Goal: Information Seeking & Learning: Compare options

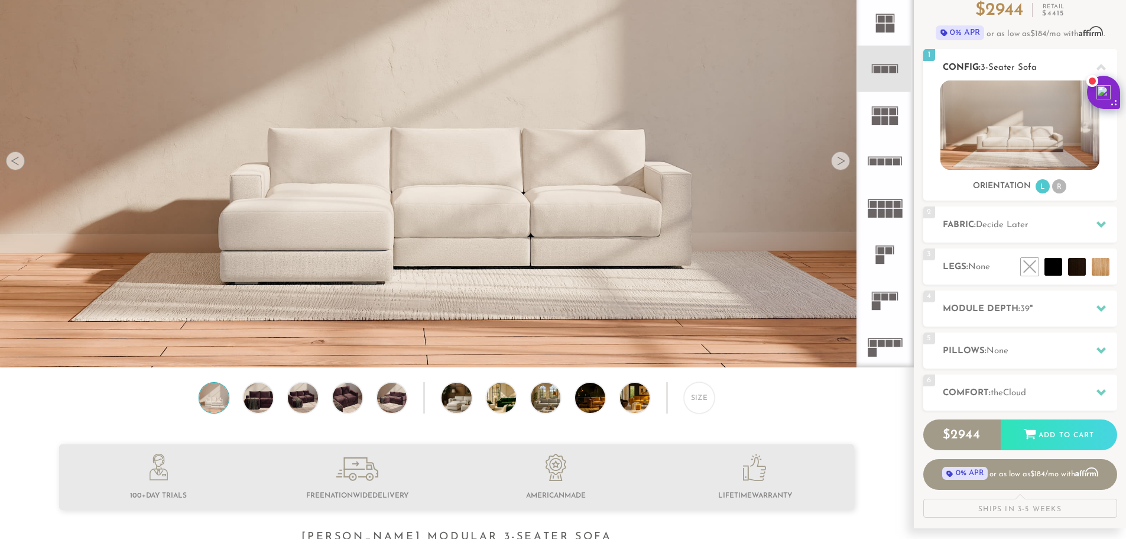
click at [1057, 189] on li "R" at bounding box center [1059, 186] width 14 height 14
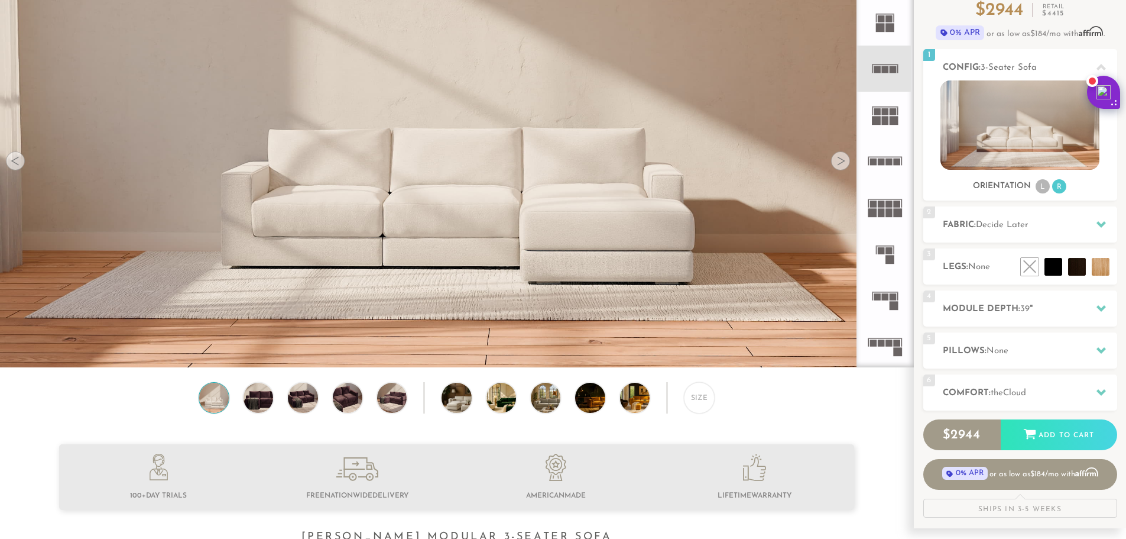
click at [884, 207] on rect at bounding box center [881, 204] width 7 height 7
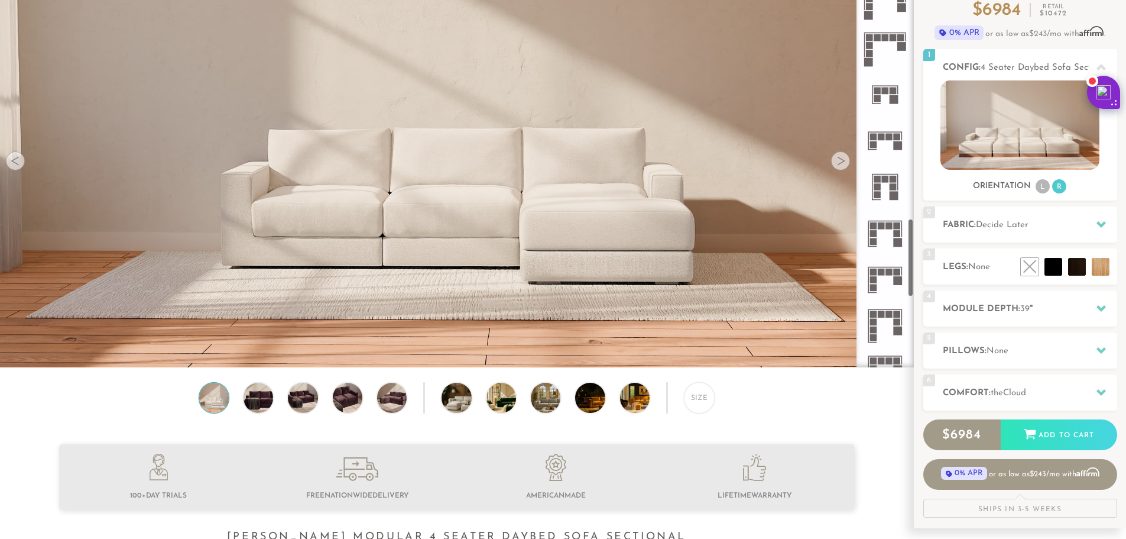
scroll to position [1419, 0]
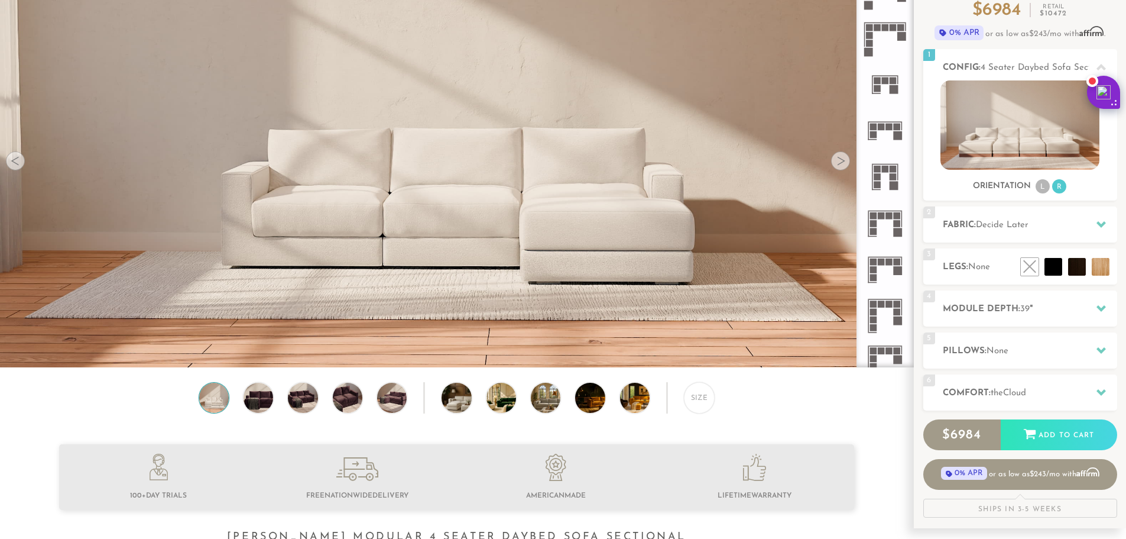
click at [894, 260] on rect at bounding box center [897, 261] width 7 height 7
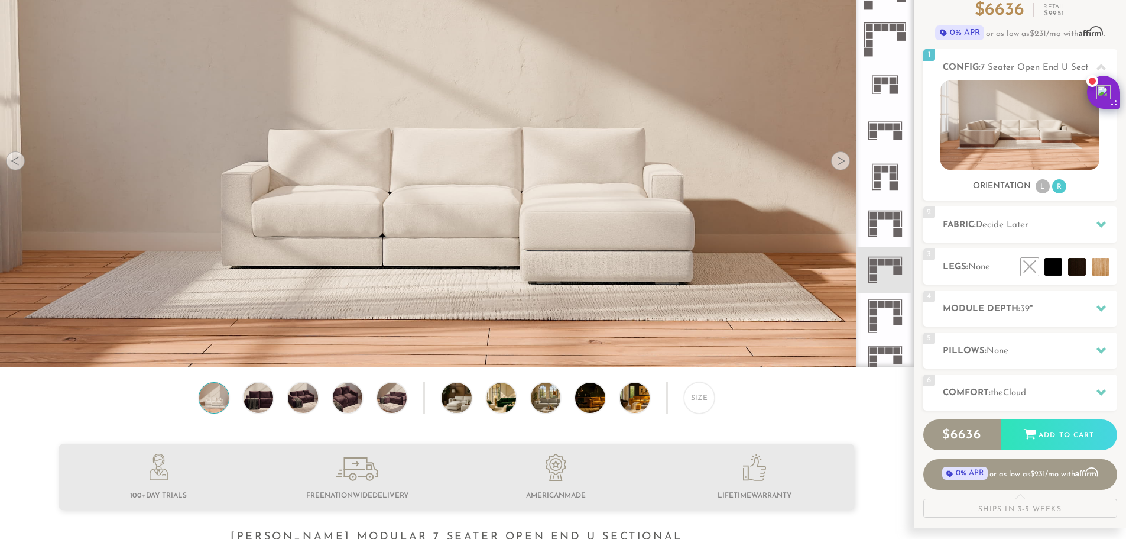
click at [897, 274] on rect at bounding box center [898, 270] width 9 height 9
click at [842, 163] on div at bounding box center [840, 160] width 19 height 19
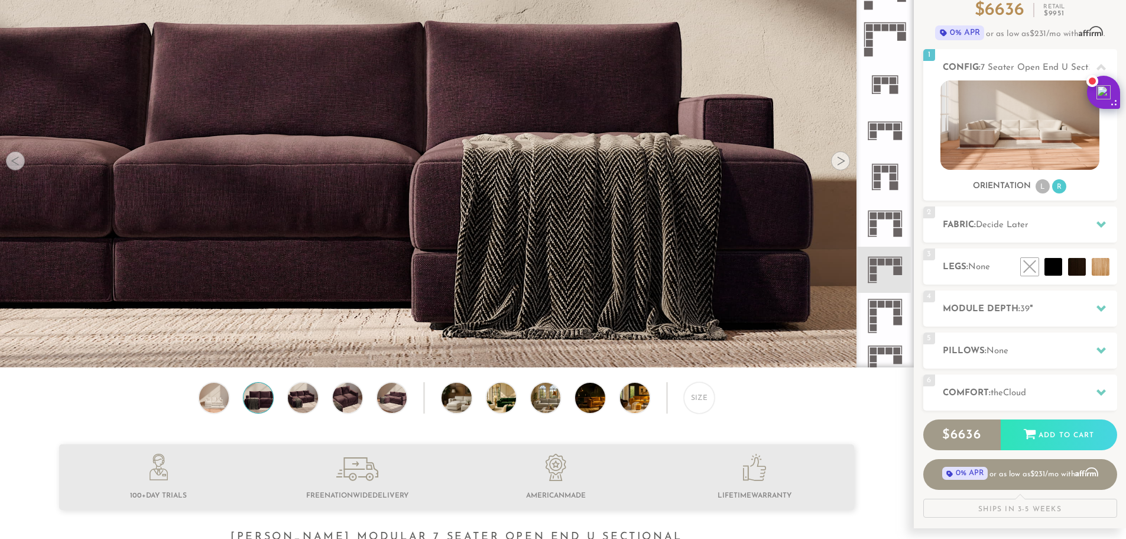
click at [842, 163] on div at bounding box center [840, 160] width 19 height 19
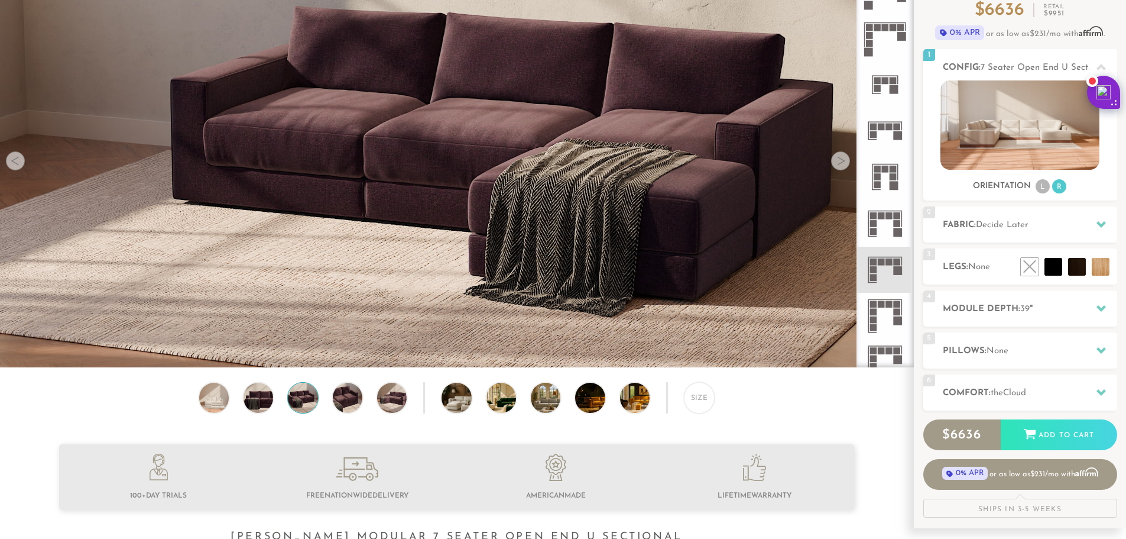
click at [842, 163] on div at bounding box center [840, 160] width 19 height 19
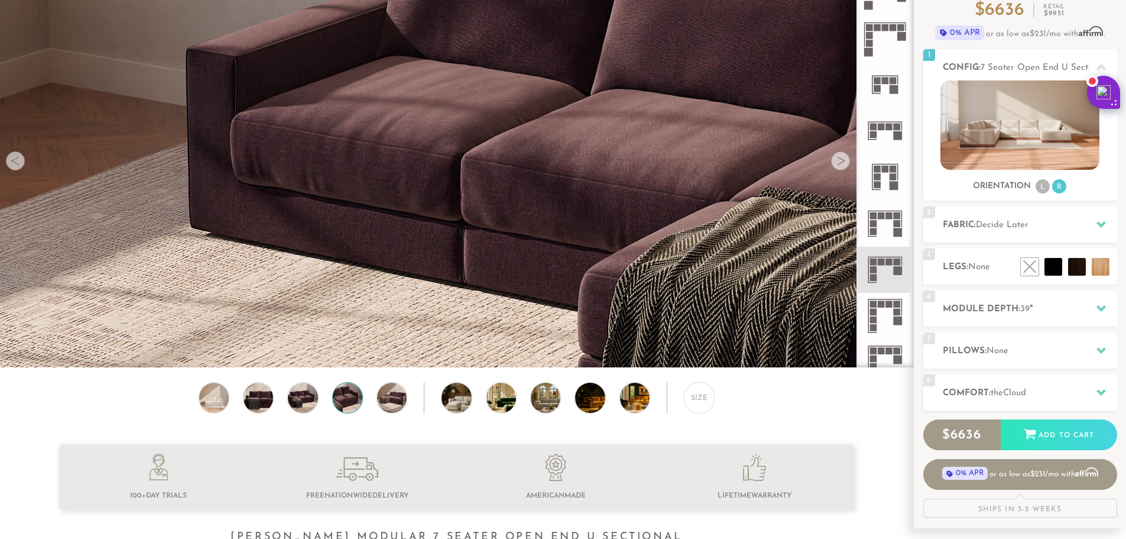
click at [842, 163] on div at bounding box center [840, 160] width 19 height 19
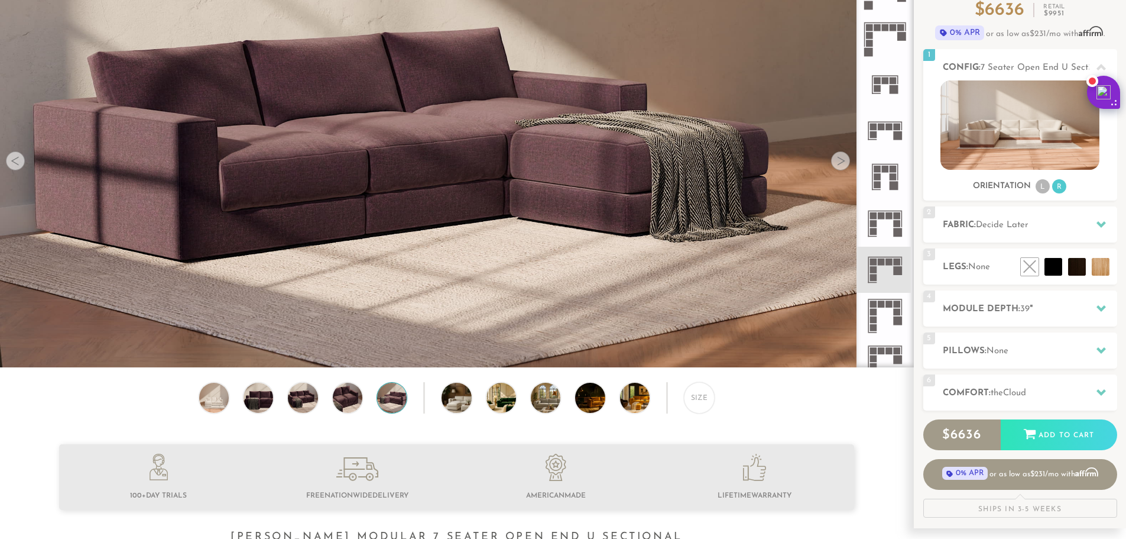
click at [842, 163] on div at bounding box center [840, 160] width 19 height 19
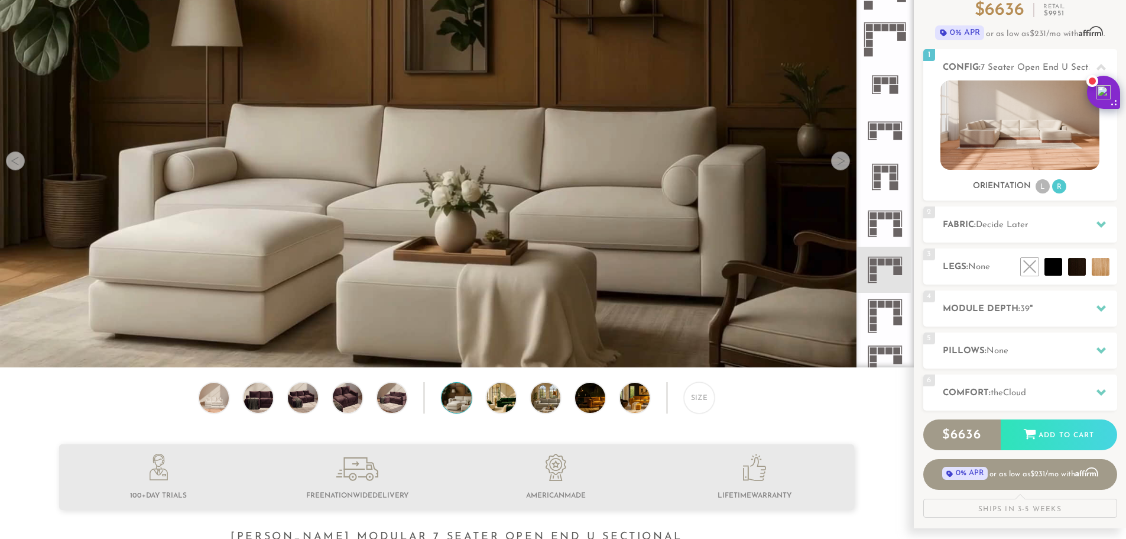
click at [842, 163] on div at bounding box center [840, 160] width 19 height 19
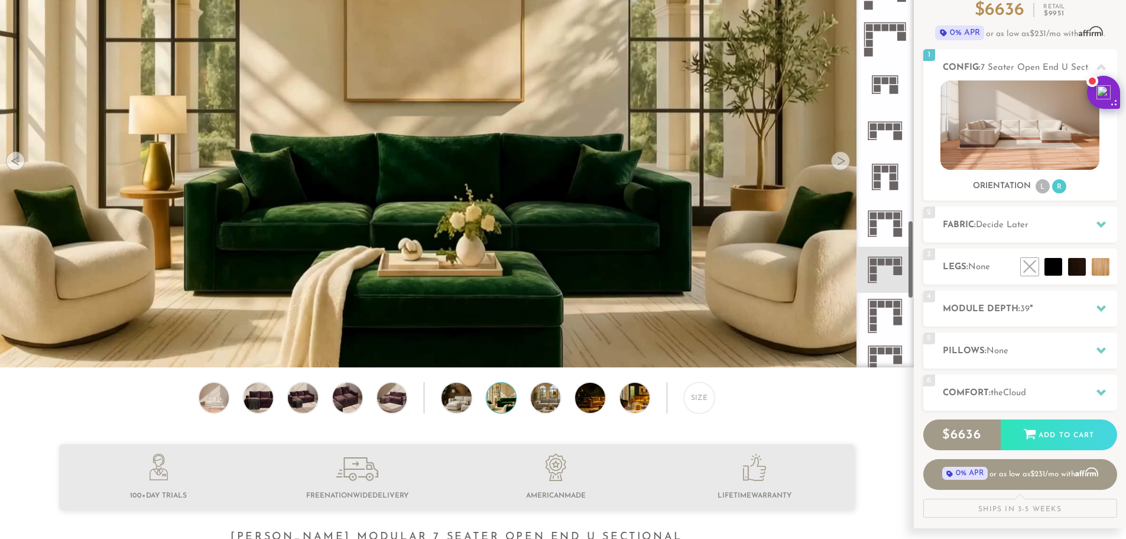
click at [897, 271] on rect at bounding box center [898, 270] width 9 height 9
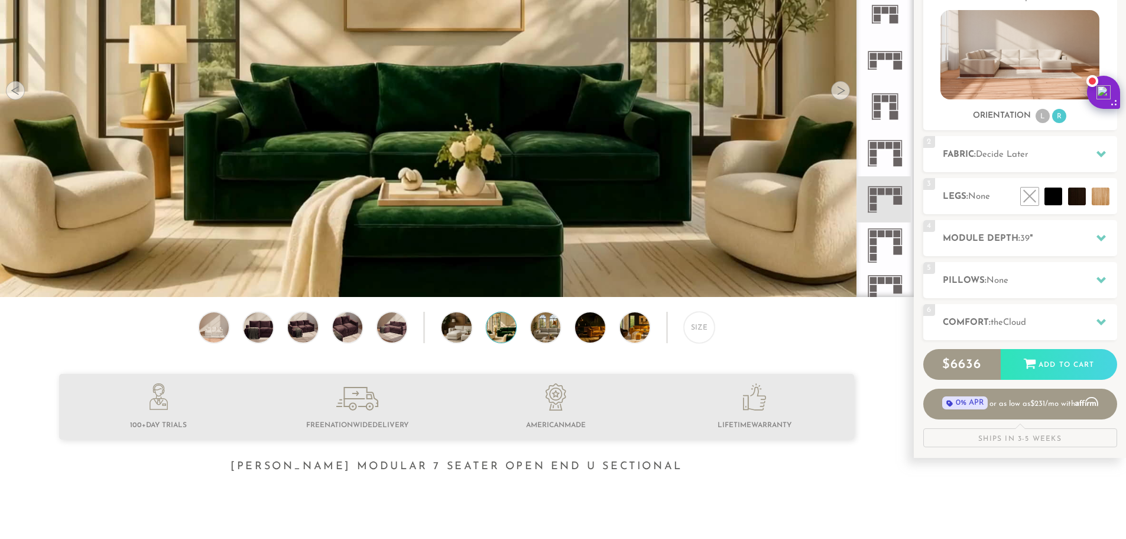
scroll to position [144, 0]
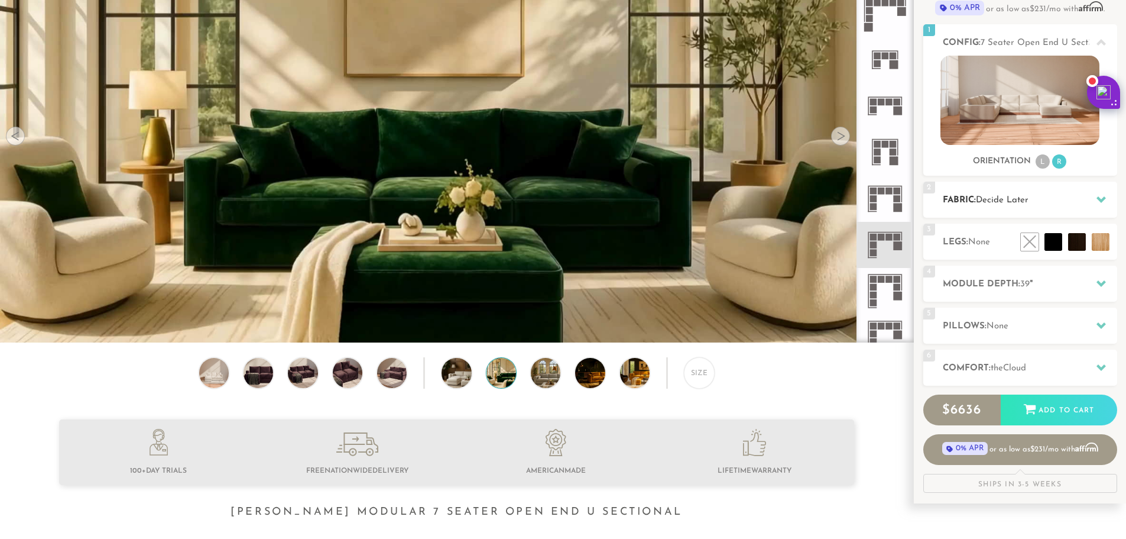
click at [1080, 196] on h2 "Fabric: Decide Later" at bounding box center [1030, 200] width 174 height 14
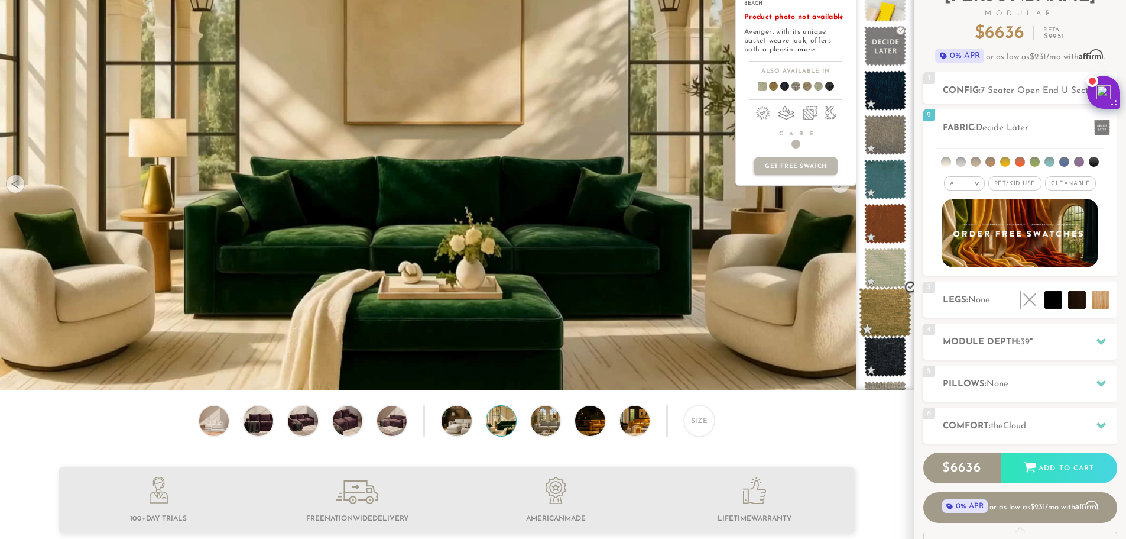
scroll to position [0, 0]
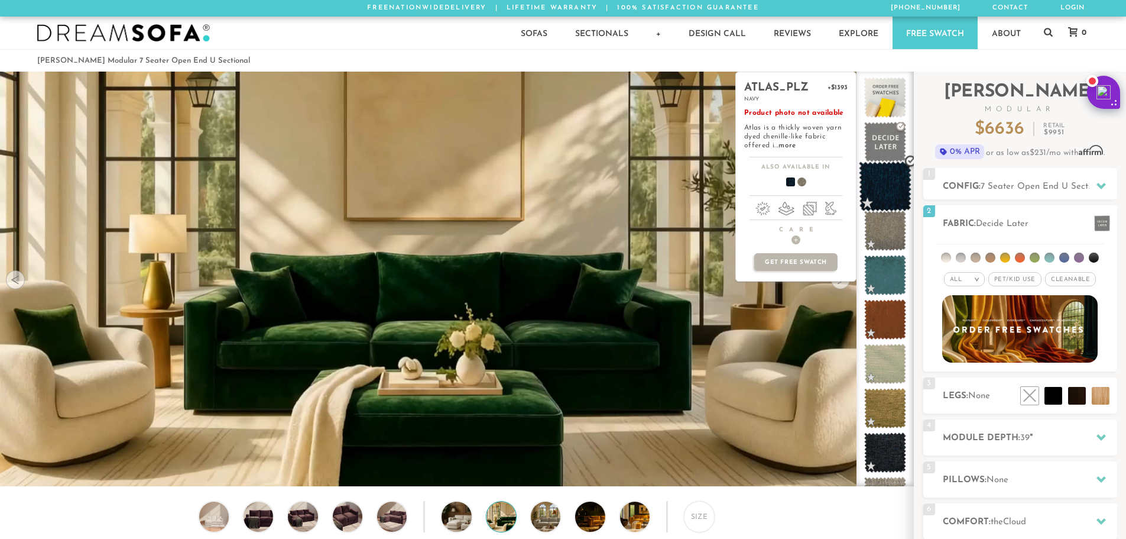
click at [890, 176] on span at bounding box center [885, 186] width 53 height 50
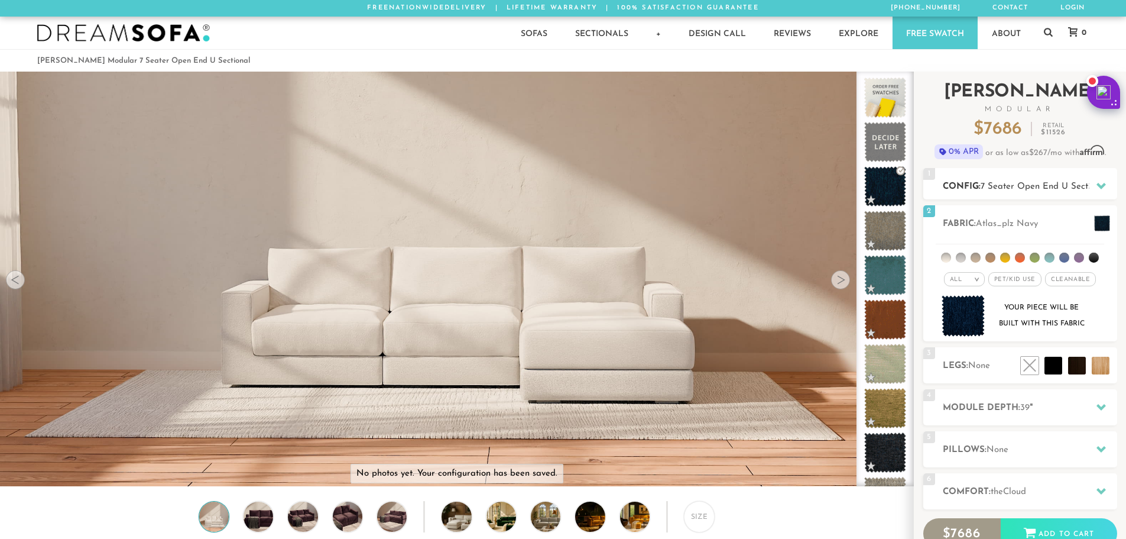
click at [1022, 184] on span "7 Seater Open End U Sectional" at bounding box center [1044, 186] width 127 height 9
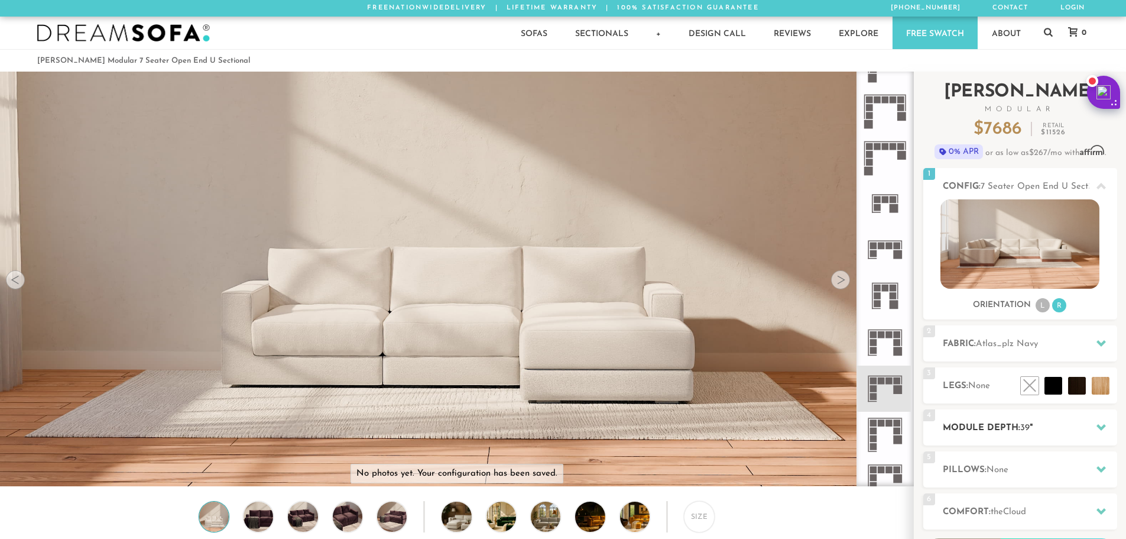
click at [994, 423] on h2 "Module Depth: 39 "" at bounding box center [1030, 428] width 174 height 14
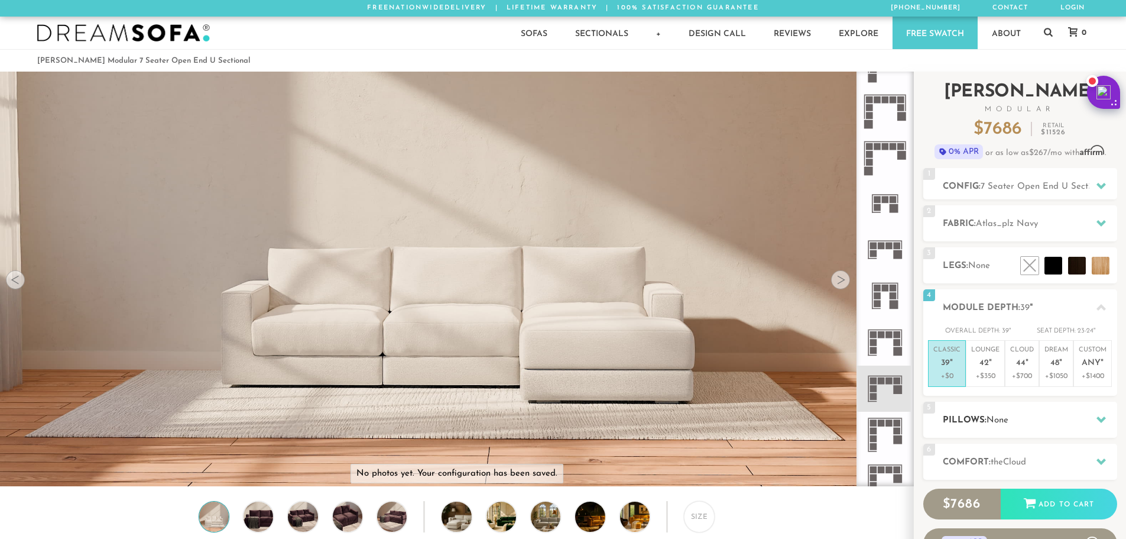
click at [988, 403] on div "5 Pillows: None" at bounding box center [1020, 419] width 194 height 36
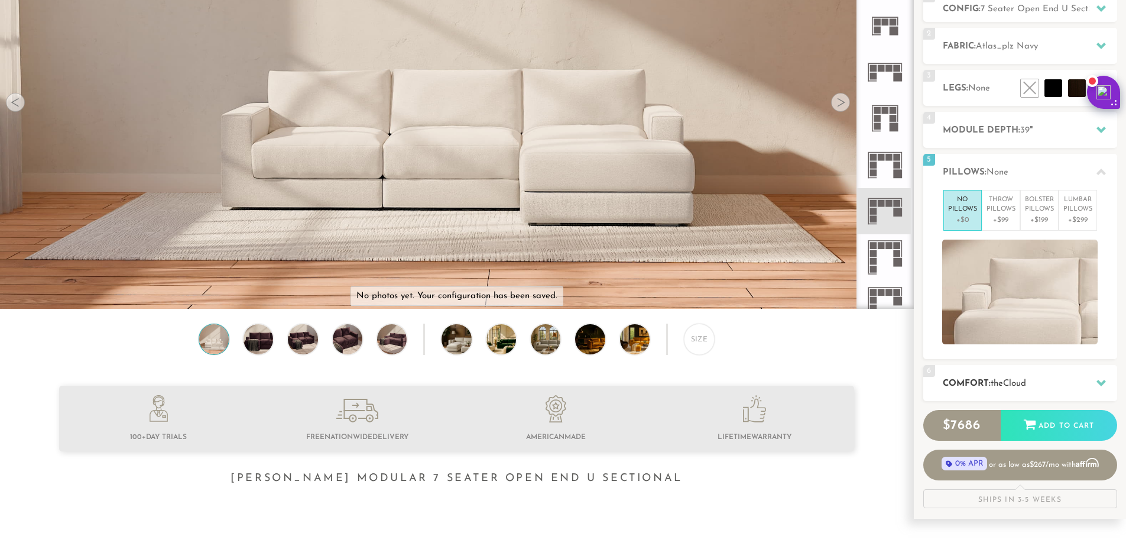
scroll to position [178, 0]
click at [1007, 373] on div "6 Comfort: the Cloud soft" at bounding box center [1020, 382] width 194 height 36
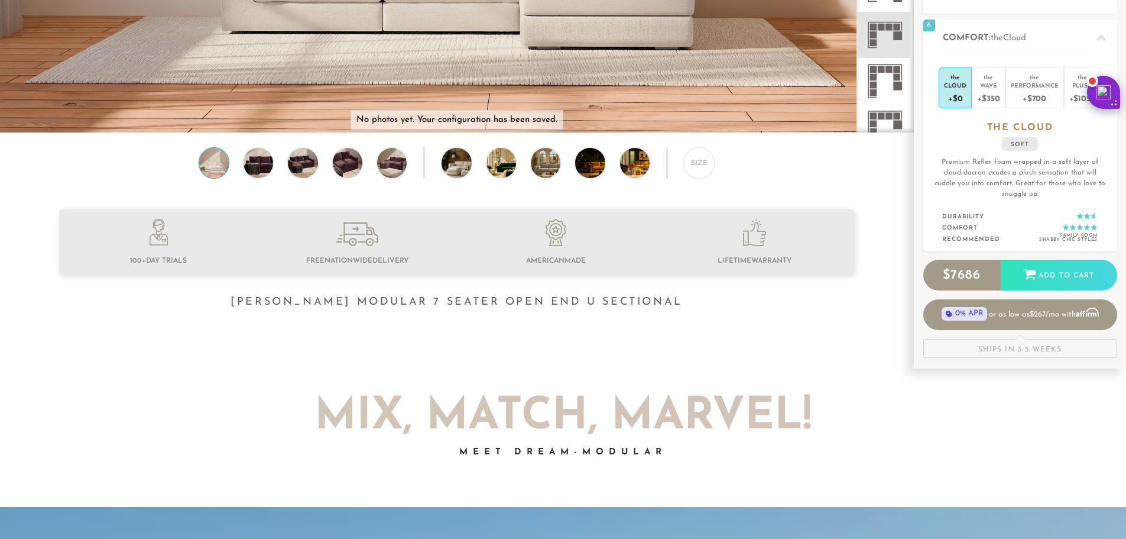
scroll to position [355, 0]
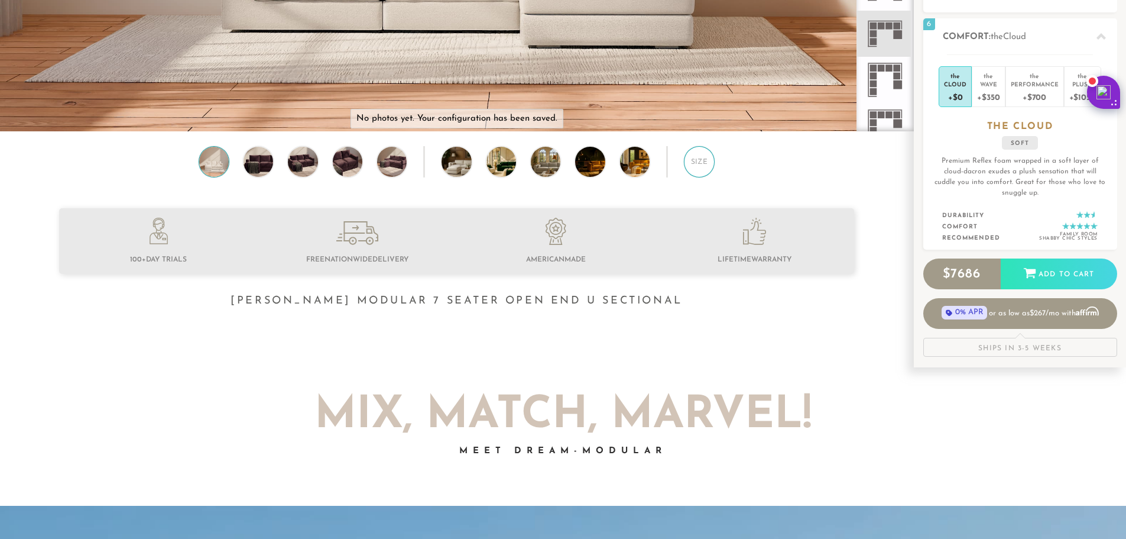
click at [700, 156] on div "Size" at bounding box center [699, 161] width 31 height 31
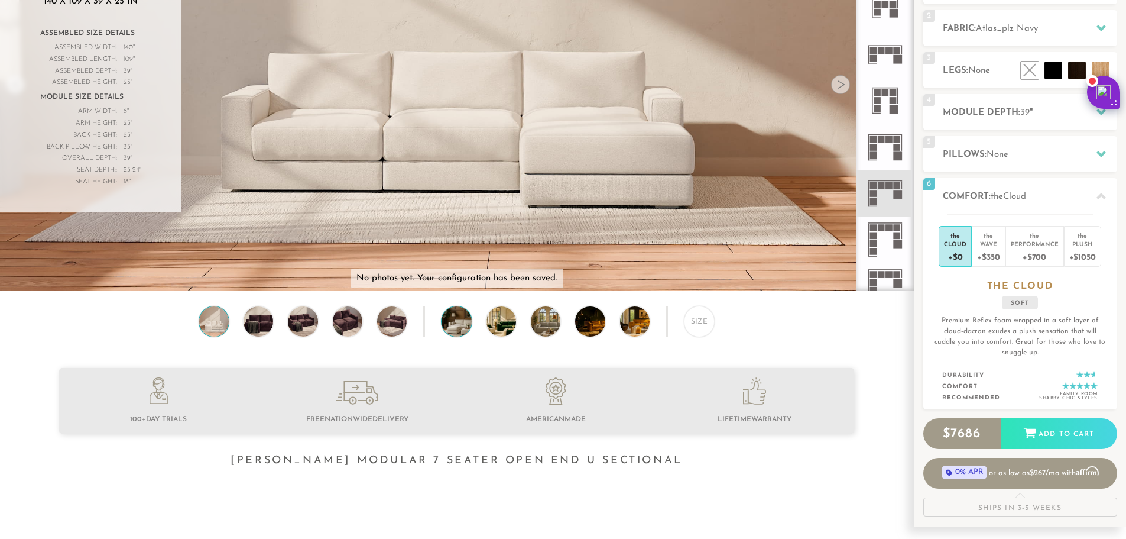
scroll to position [0, 0]
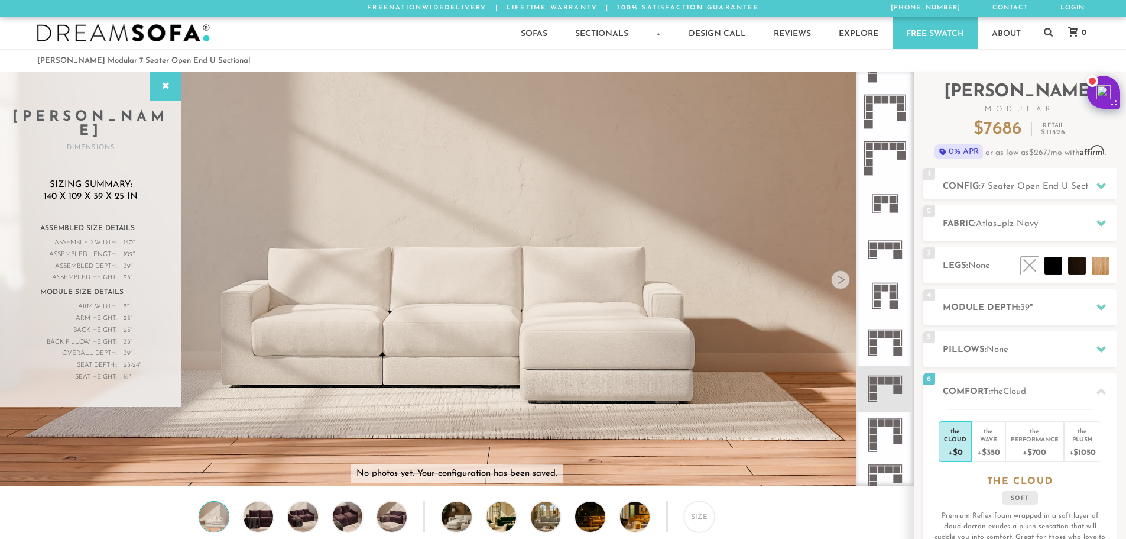
click at [883, 393] on icon at bounding box center [885, 388] width 46 height 46
click at [886, 343] on icon at bounding box center [885, 342] width 46 height 46
click at [884, 364] on icon at bounding box center [885, 342] width 46 height 46
click at [885, 387] on icon at bounding box center [885, 388] width 46 height 46
